Goal: Task Accomplishment & Management: Use online tool/utility

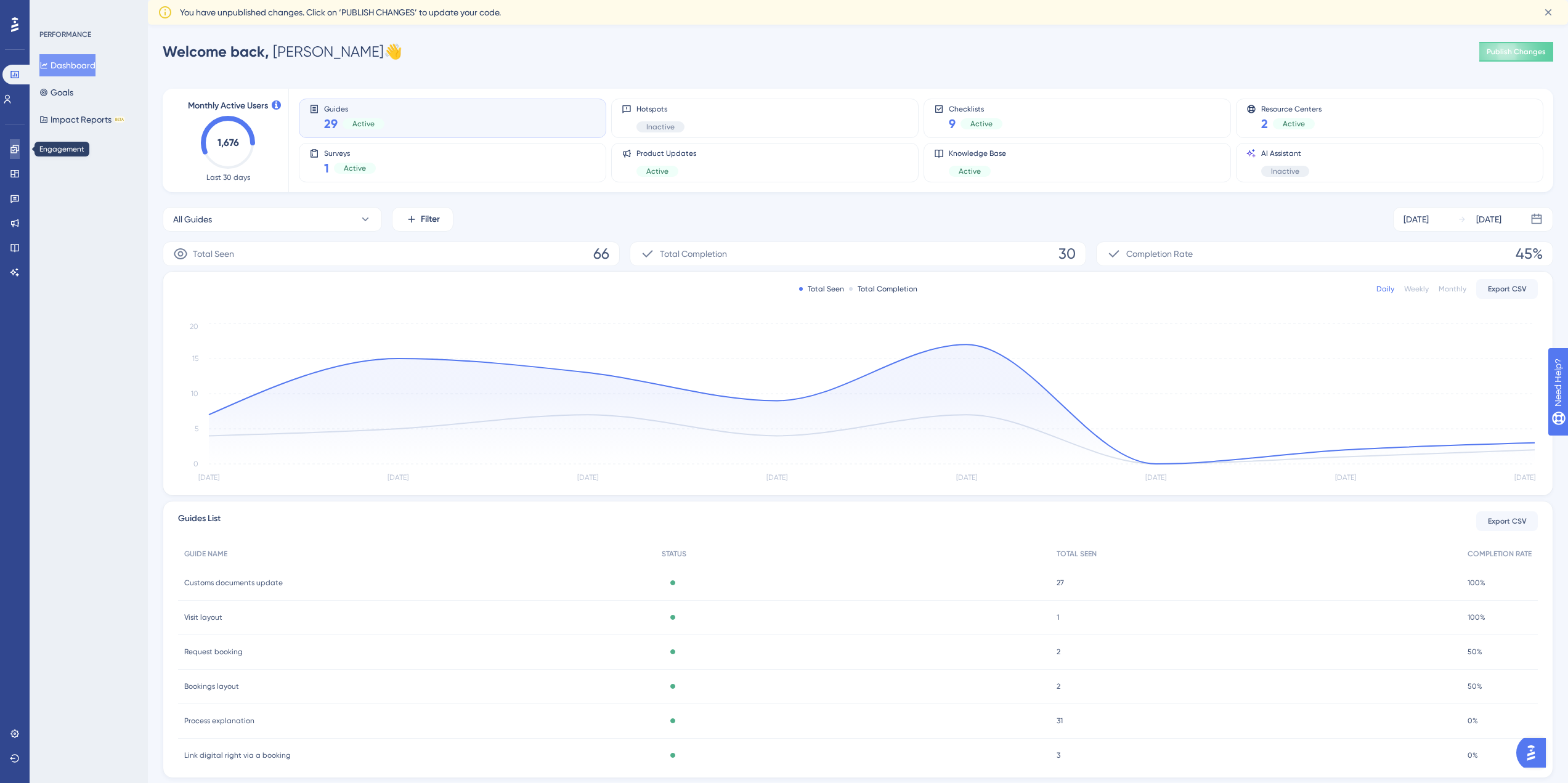
click at [15, 148] on icon at bounding box center [14, 148] width 8 height 8
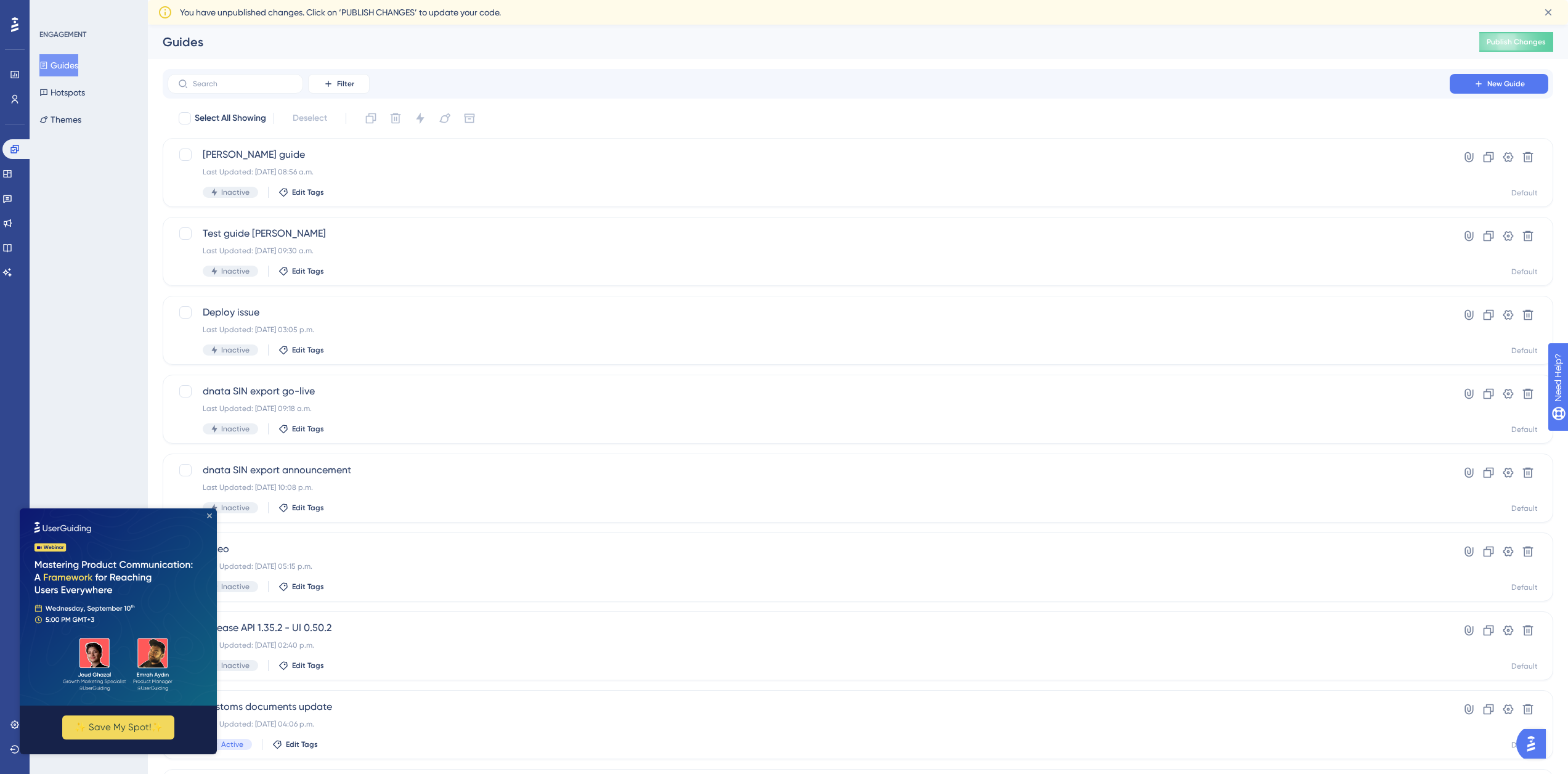
click at [207, 516] on icon "Close Preview" at bounding box center [209, 515] width 5 height 5
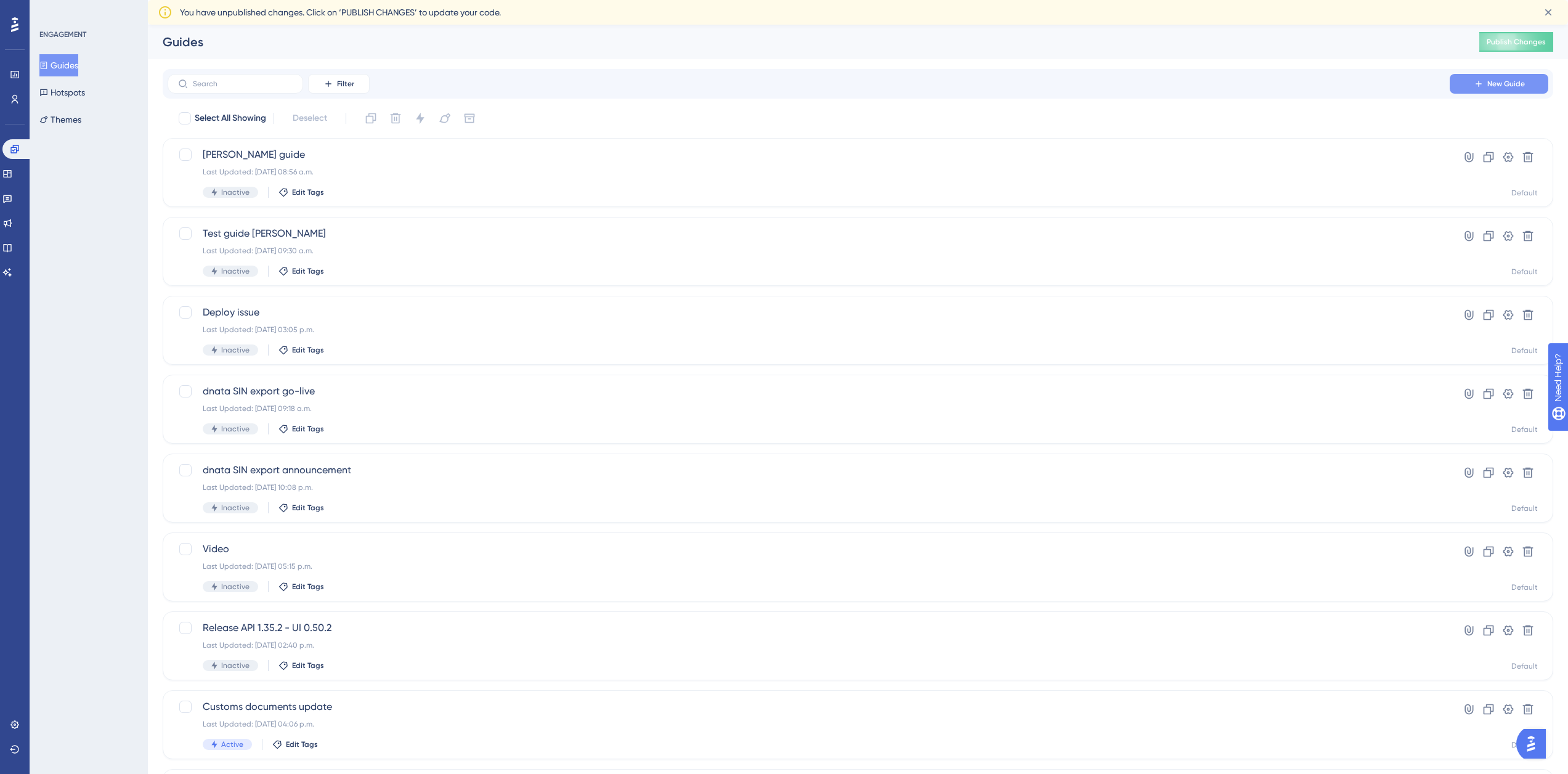
click at [1507, 87] on span "New Guide" at bounding box center [1506, 83] width 38 height 10
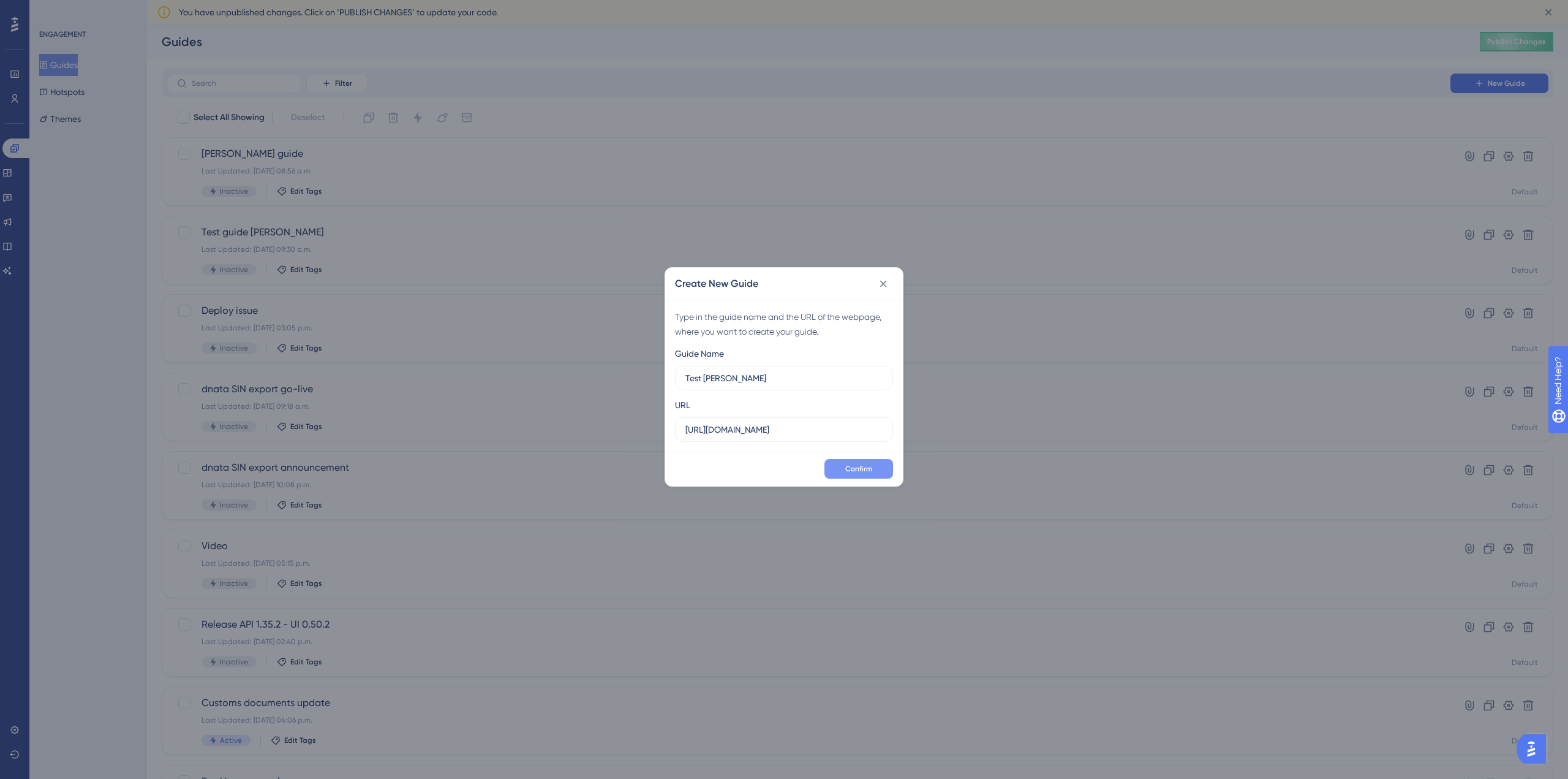
type input "Test [PERSON_NAME]"
click at [858, 470] on span "Confirm" at bounding box center [859, 468] width 27 height 10
